Goal: Information Seeking & Learning: Learn about a topic

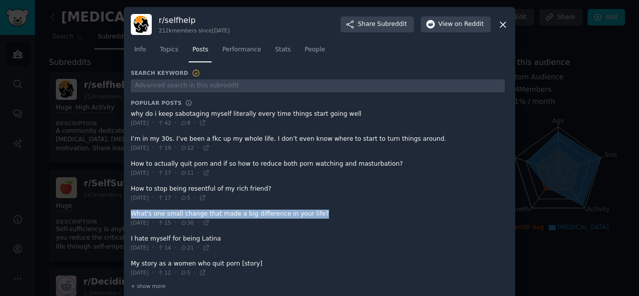
scroll to position [11, 0]
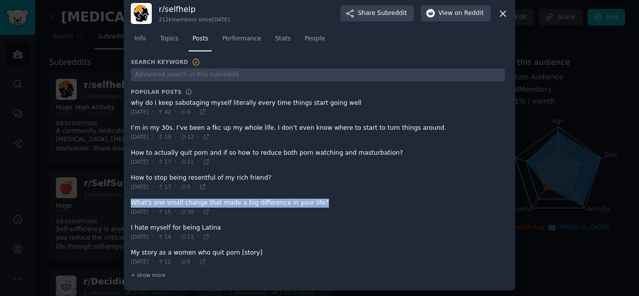
click at [502, 13] on icon at bounding box center [503, 13] width 5 height 5
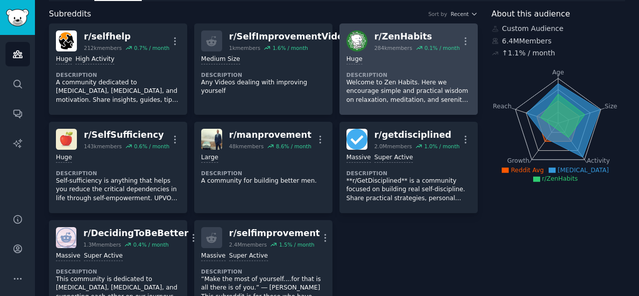
scroll to position [49, 0]
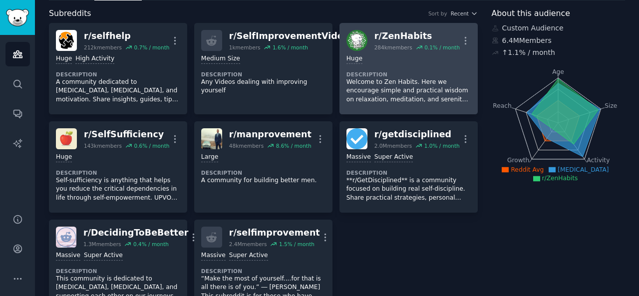
click at [363, 101] on p "Welcome to Zen Habits. Here we encourage simple and practical wisdom on relaxat…" at bounding box center [409, 91] width 124 height 26
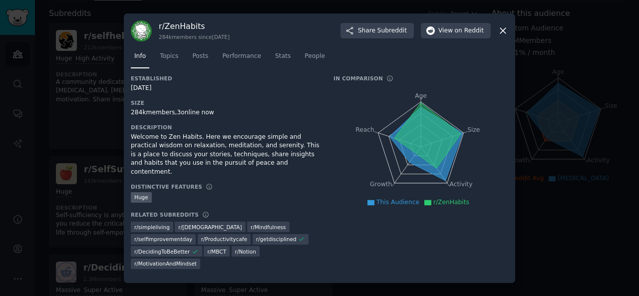
click at [363, 96] on icon "Age Size Activity Growth Reach" at bounding box center [421, 147] width 175 height 126
click at [505, 33] on icon at bounding box center [503, 30] width 10 height 10
